Goal: Find specific page/section: Find specific page/section

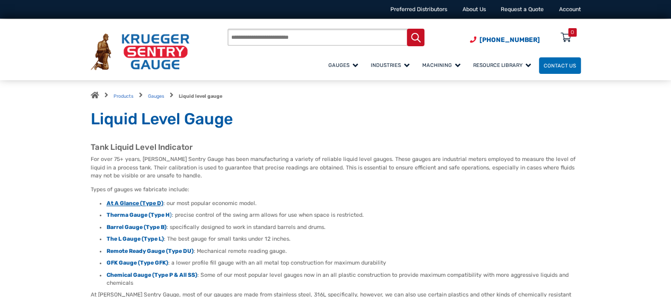
click at [123, 201] on strong "At A Glance (Type D)" at bounding box center [135, 203] width 57 height 7
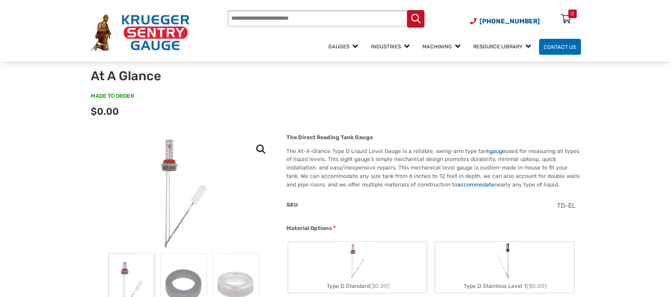
scroll to position [53, 0]
